Goal: Information Seeking & Learning: Understand process/instructions

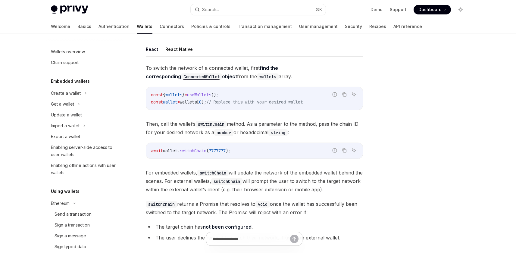
scroll to position [136, 0]
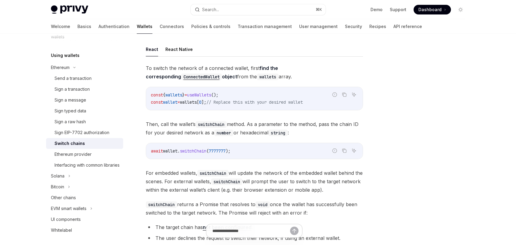
type textarea "*"
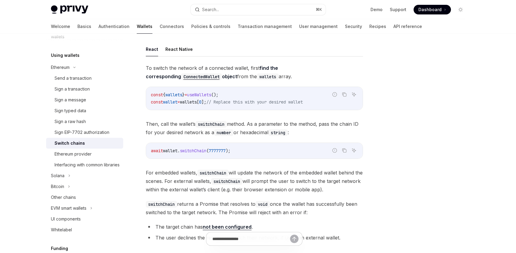
scroll to position [108, 0]
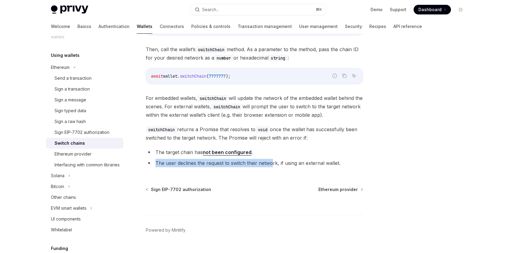
click at [273, 162] on ul "The target chain has not been configured . The user declines the request to swi…" at bounding box center [254, 157] width 217 height 19
click at [453, 31] on div "Welcome Basics Authentication Wallets Connectors Policies & controls Transactio…" at bounding box center [258, 26] width 444 height 14
click at [219, 14] on button "Search... ⌘ K" at bounding box center [258, 9] width 135 height 11
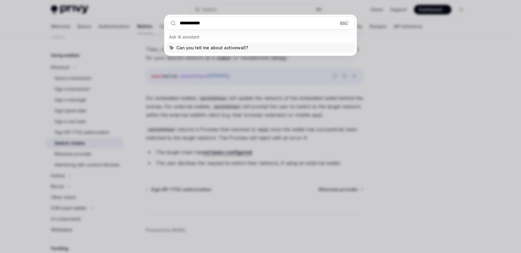
type input "**********"
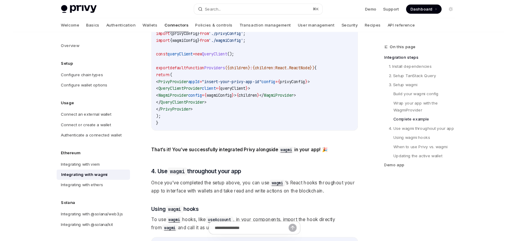
scroll to position [1155, 0]
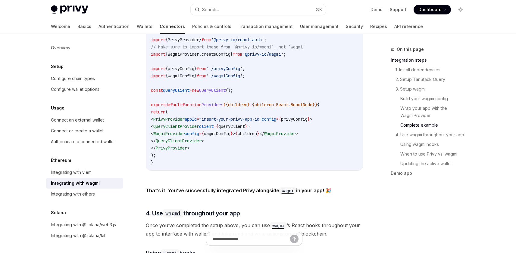
click at [245, 124] on span "queryClient" at bounding box center [232, 126] width 27 height 5
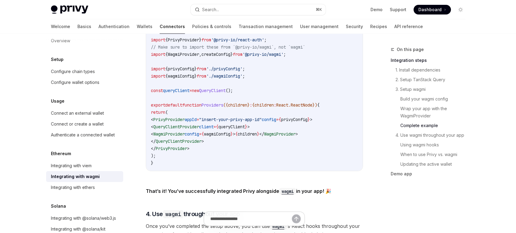
type textarea "*"
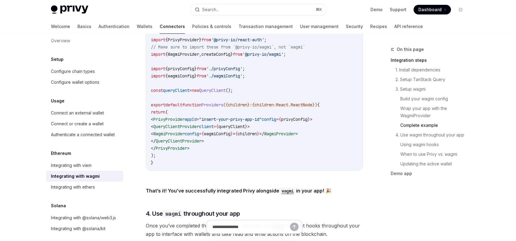
click at [303, 80] on code "import { QueryClient , QueryClientProvider } from '@tanstack/react-query' ; imp…" at bounding box center [254, 94] width 207 height 145
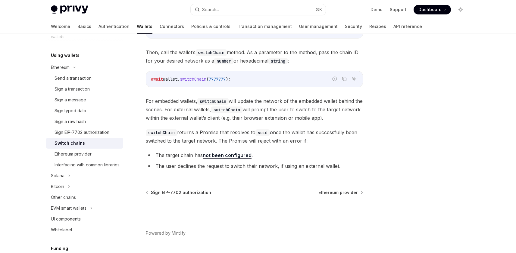
scroll to position [38, 0]
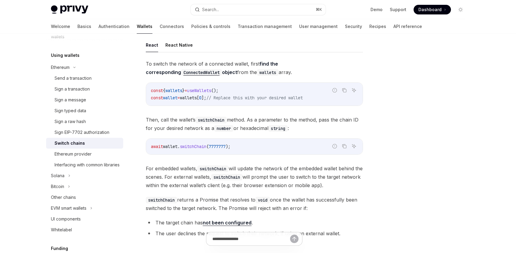
click at [216, 222] on link "not been configured" at bounding box center [227, 223] width 49 height 6
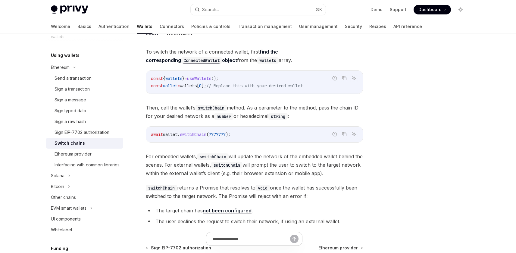
scroll to position [54, 0]
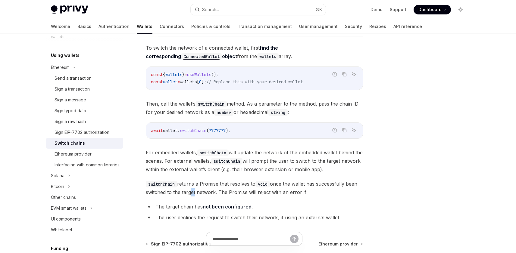
drag, startPoint x: 189, startPoint y: 192, endPoint x: 254, endPoint y: 194, distance: 65.4
click at [209, 193] on span "switchChain returns a Promise that resolves to void once the wallet has success…" at bounding box center [254, 188] width 217 height 17
click at [260, 193] on span "switchChain returns a Promise that resolves to void once the wallet has success…" at bounding box center [254, 188] width 217 height 17
drag, startPoint x: 175, startPoint y: 130, endPoint x: 205, endPoint y: 131, distance: 29.9
click at [187, 131] on span "await wallet . switchChain ( 7777777 );" at bounding box center [191, 130] width 80 height 5
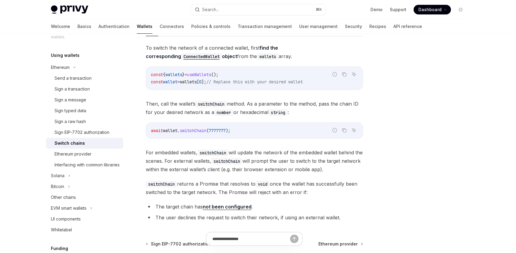
click at [205, 131] on span "switchChain" at bounding box center [193, 130] width 27 height 5
click at [169, 130] on span "wallet" at bounding box center [170, 130] width 14 height 5
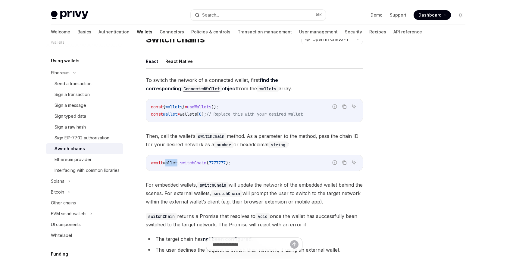
scroll to position [66, 0]
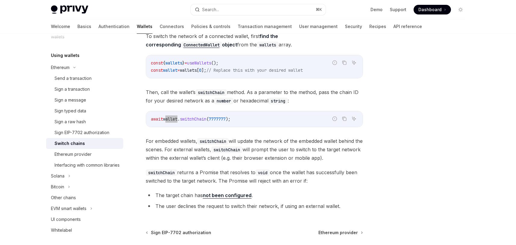
type textarea "*"
